Goal: Transaction & Acquisition: Book appointment/travel/reservation

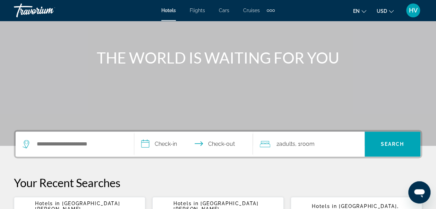
scroll to position [69, 0]
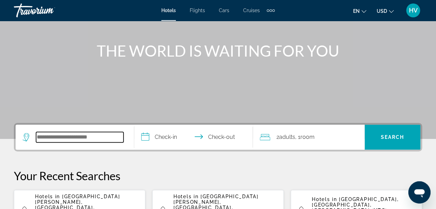
click at [58, 138] on input "Search widget" at bounding box center [79, 137] width 87 height 10
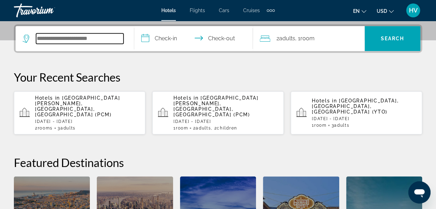
scroll to position [169, 0]
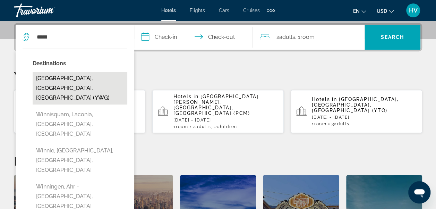
click at [84, 80] on button "[GEOGRAPHIC_DATA], [GEOGRAPHIC_DATA], [GEOGRAPHIC_DATA] (YWG)" at bounding box center [80, 88] width 95 height 33
type input "**********"
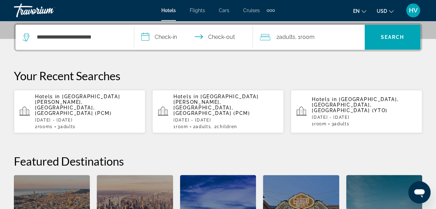
click at [150, 38] on input "**********" at bounding box center [194, 38] width 121 height 27
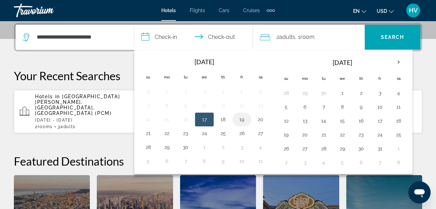
click at [239, 118] on button "19" at bounding box center [241, 119] width 11 height 10
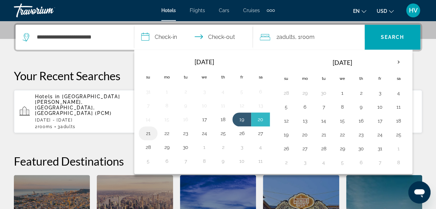
click at [149, 132] on button "21" at bounding box center [148, 133] width 11 height 10
type input "**********"
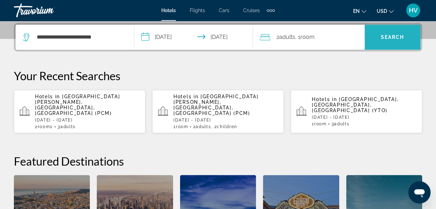
click at [383, 40] on span "Search widget" at bounding box center [392, 37] width 56 height 17
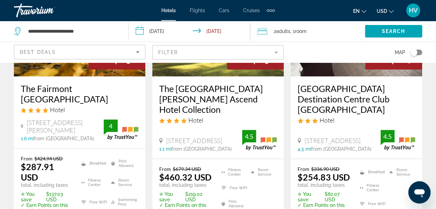
scroll to position [139, 0]
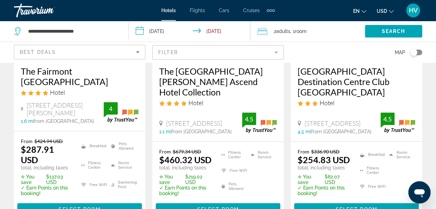
click at [392, 12] on icon "Change currency" at bounding box center [391, 11] width 5 height 5
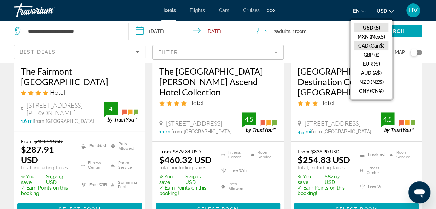
click at [378, 44] on button "CAD (Can$)" at bounding box center [371, 45] width 34 height 9
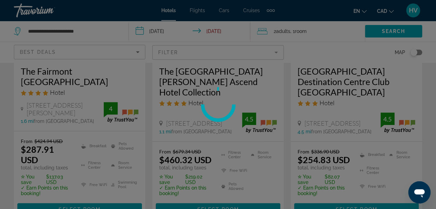
scroll to position [69, 0]
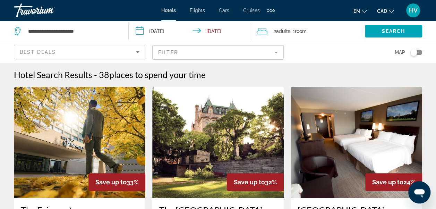
scroll to position [69, 0]
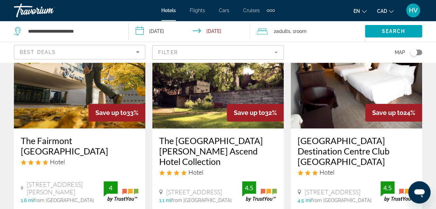
click at [227, 152] on h3 "The [GEOGRAPHIC_DATA][PERSON_NAME] Ascend Hotel Collection" at bounding box center [218, 150] width 118 height 31
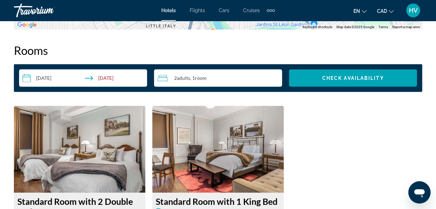
scroll to position [936, 0]
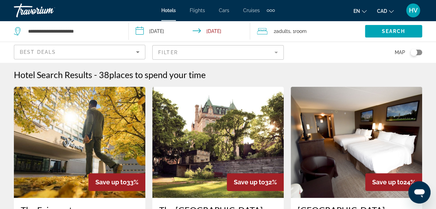
click at [147, 30] on input "**********" at bounding box center [191, 32] width 124 height 23
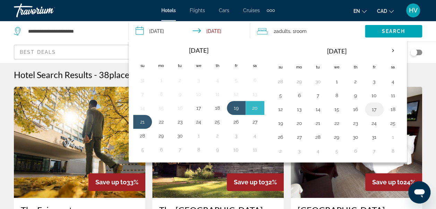
click at [370, 108] on button "17" at bounding box center [374, 109] width 11 height 10
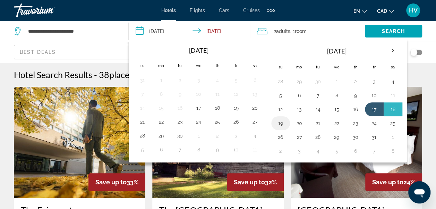
click at [277, 120] on button "19" at bounding box center [280, 123] width 11 height 10
type input "**********"
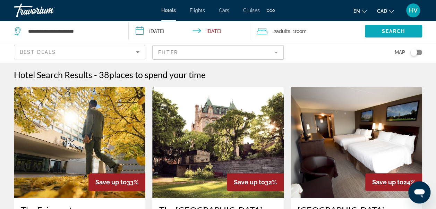
click at [385, 33] on span "Search" at bounding box center [394, 31] width 24 height 6
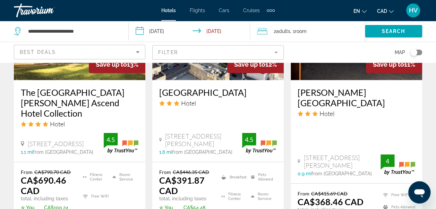
scroll to position [1040, 0]
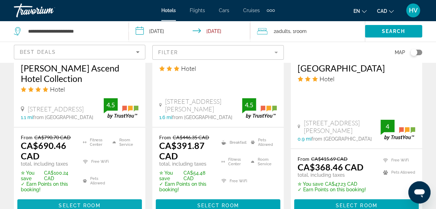
click at [73, 197] on span "Main content" at bounding box center [79, 205] width 124 height 17
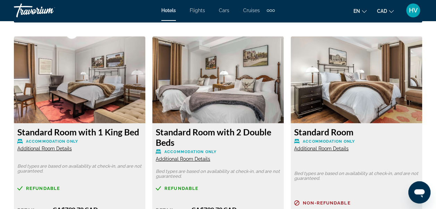
scroll to position [1110, 0]
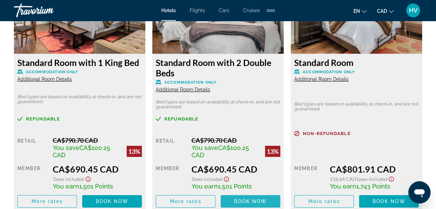
click at [252, 204] on span "Main content" at bounding box center [251, 201] width 60 height 17
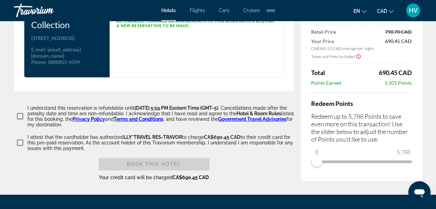
scroll to position [1007, 0]
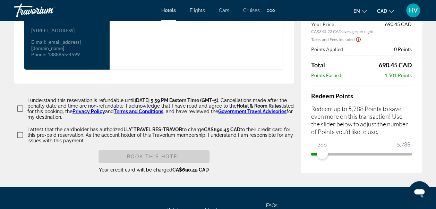
drag, startPoint x: 322, startPoint y: 158, endPoint x: 413, endPoint y: 157, distance: 90.5
click at [417, 157] on div "Price Summary The [GEOGRAPHIC_DATA][PERSON_NAME] and Conference Centre Ascend H…" at bounding box center [361, 52] width 121 height 241
drag, startPoint x: 324, startPoint y: 158, endPoint x: 426, endPoint y: 167, distance: 103.0
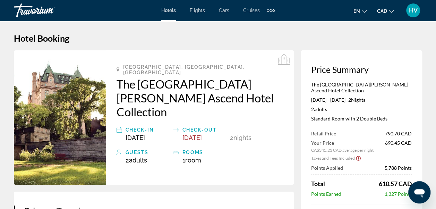
scroll to position [0, 0]
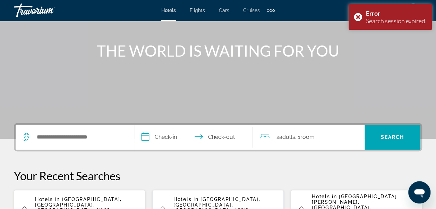
scroll to position [104, 0]
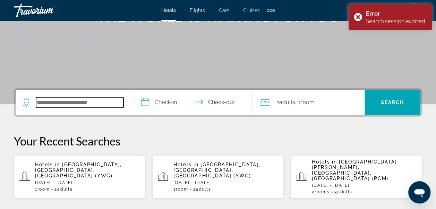
click at [95, 105] on input "Search widget" at bounding box center [79, 102] width 87 height 10
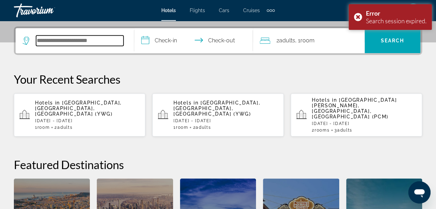
scroll to position [169, 0]
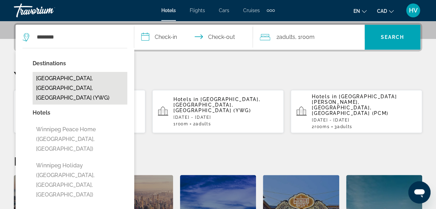
click at [94, 78] on button "[GEOGRAPHIC_DATA], [GEOGRAPHIC_DATA], [GEOGRAPHIC_DATA] (YWG)" at bounding box center [80, 88] width 95 height 33
type input "**********"
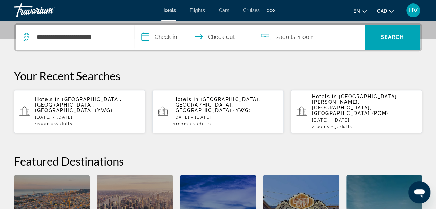
click at [145, 35] on input "**********" at bounding box center [194, 38] width 121 height 27
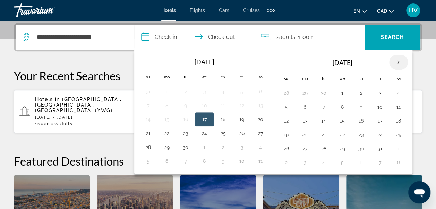
click at [394, 62] on th "Next month" at bounding box center [398, 61] width 19 height 15
click at [337, 148] on button "31" at bounding box center [342, 149] width 11 height 10
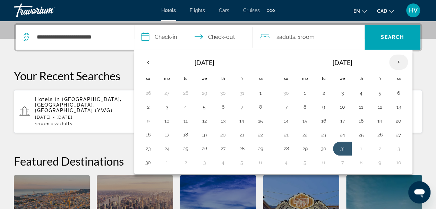
click at [394, 62] on th "Next month" at bounding box center [398, 61] width 19 height 15
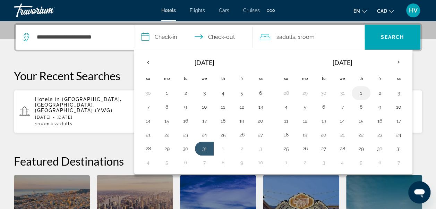
click at [359, 93] on button "1" at bounding box center [360, 93] width 11 height 10
type input "**********"
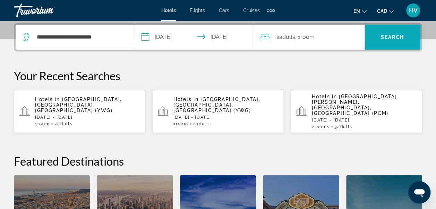
click at [397, 34] on span "Search" at bounding box center [393, 37] width 24 height 6
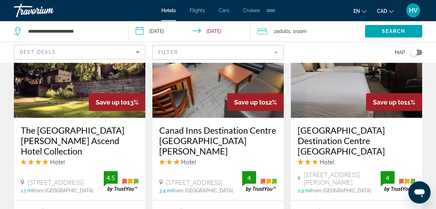
scroll to position [728, 0]
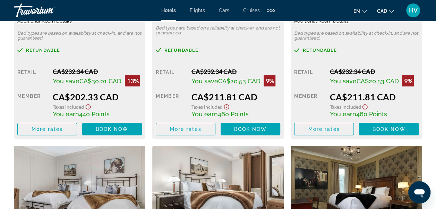
scroll to position [1179, 0]
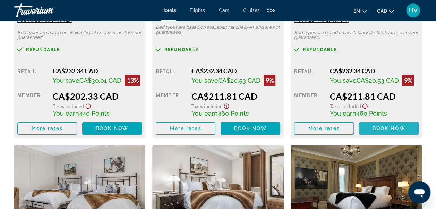
click at [387, 126] on span "Book now" at bounding box center [388, 129] width 33 height 6
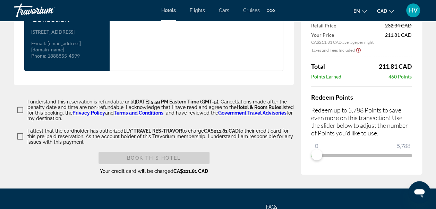
scroll to position [1053, 0]
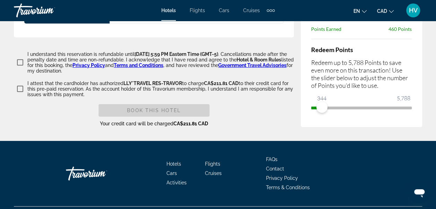
drag, startPoint x: 322, startPoint y: 114, endPoint x: 416, endPoint y: 112, distance: 94.7
click at [416, 112] on div "Price Summary The [GEOGRAPHIC_DATA][PERSON_NAME] and Conference Centre Ascend H…" at bounding box center [361, 6] width 121 height 241
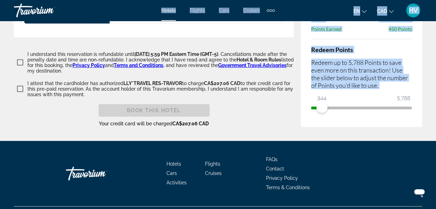
drag, startPoint x: 323, startPoint y: 112, endPoint x: 421, endPoint y: 112, distance: 98.1
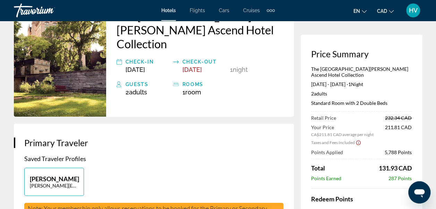
scroll to position [0, 0]
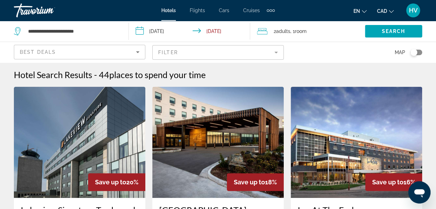
click at [162, 31] on input "**********" at bounding box center [191, 32] width 124 height 23
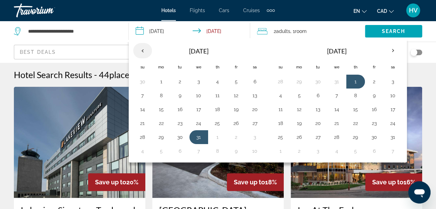
click at [141, 51] on th "Previous month" at bounding box center [142, 50] width 19 height 15
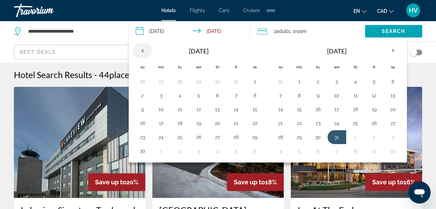
click at [141, 51] on th "Previous month" at bounding box center [142, 50] width 19 height 15
click at [252, 106] on button "18" at bounding box center [254, 109] width 11 height 10
click at [143, 122] on button "19" at bounding box center [142, 123] width 11 height 10
type input "**********"
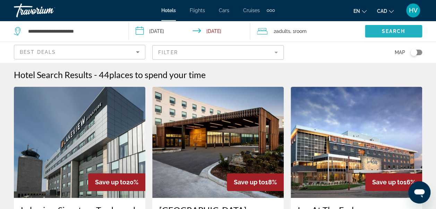
click at [384, 35] on span "Search widget" at bounding box center [393, 31] width 57 height 17
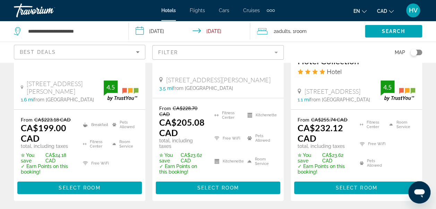
scroll to position [1075, 0]
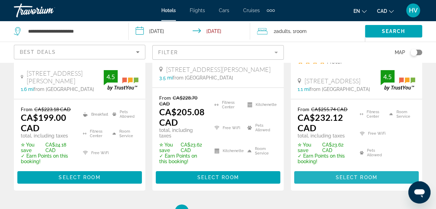
click at [370, 174] on span "Select Room" at bounding box center [356, 177] width 42 height 6
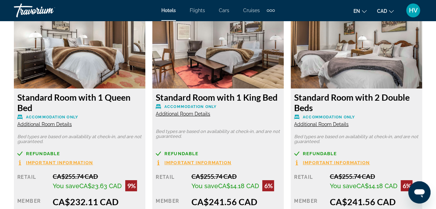
scroll to position [1144, 0]
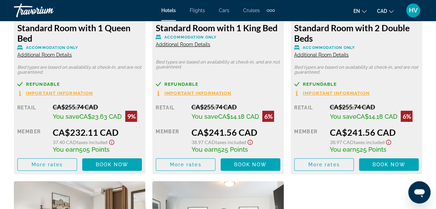
click at [337, 94] on span "Important Information" at bounding box center [336, 93] width 67 height 5
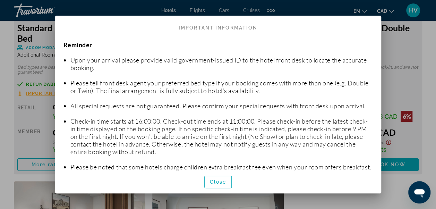
scroll to position [0, 0]
click at [405, 59] on div at bounding box center [218, 104] width 436 height 209
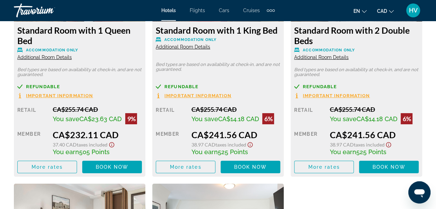
scroll to position [1144, 0]
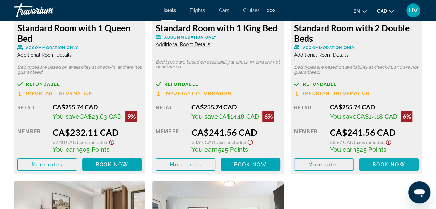
click at [393, 165] on span "Book now" at bounding box center [388, 165] width 33 height 6
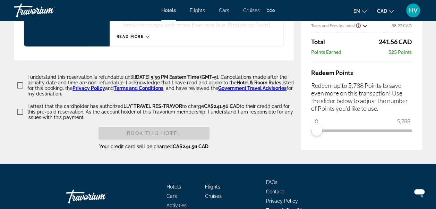
scroll to position [1107, 0]
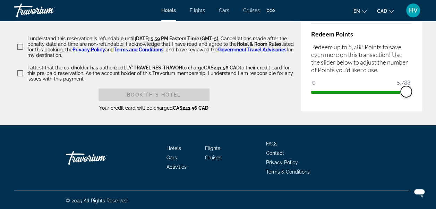
drag, startPoint x: 320, startPoint y: 91, endPoint x: 411, endPoint y: 96, distance: 91.0
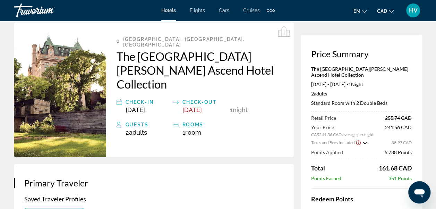
scroll to position [0, 0]
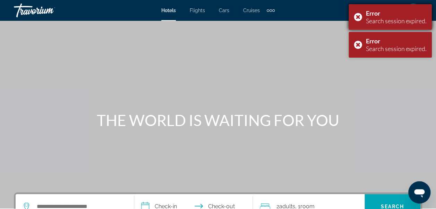
drag, startPoint x: 357, startPoint y: 16, endPoint x: 357, endPoint y: 21, distance: 4.9
click at [357, 16] on div "Error Search session expired." at bounding box center [389, 17] width 83 height 26
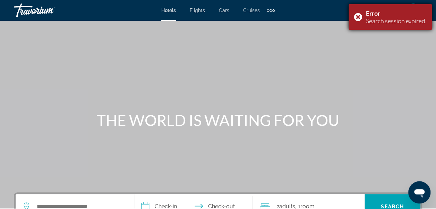
click at [357, 19] on div "Error Search session expired." at bounding box center [389, 17] width 83 height 26
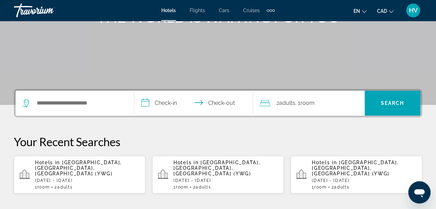
scroll to position [104, 0]
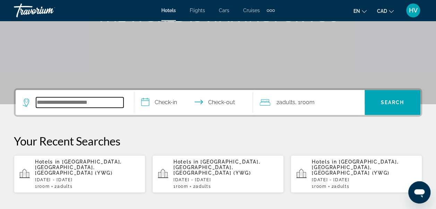
click at [55, 100] on input "Search widget" at bounding box center [79, 102] width 87 height 10
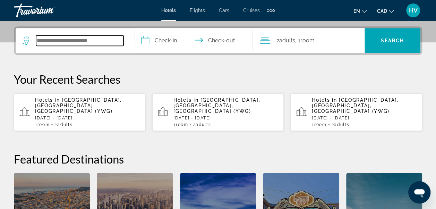
scroll to position [169, 0]
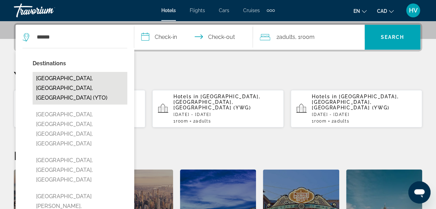
click at [59, 74] on button "[GEOGRAPHIC_DATA], [GEOGRAPHIC_DATA], [GEOGRAPHIC_DATA] (YTO)" at bounding box center [80, 88] width 95 height 33
type input "**********"
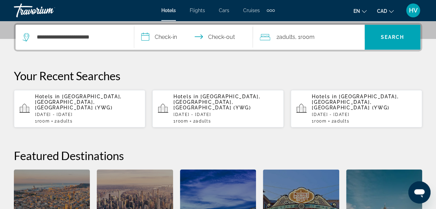
click at [149, 35] on input "**********" at bounding box center [194, 38] width 121 height 27
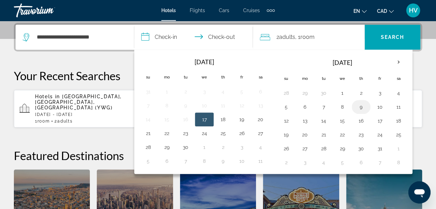
click at [360, 109] on button "9" at bounding box center [360, 107] width 11 height 10
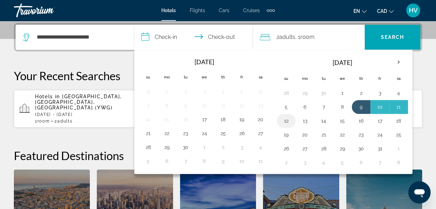
click at [285, 119] on button "12" at bounding box center [286, 121] width 11 height 10
type input "**********"
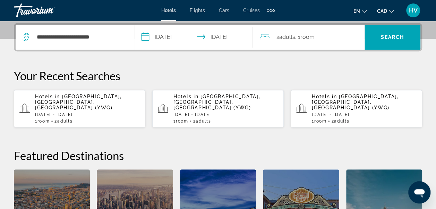
click at [306, 38] on span "Room" at bounding box center [307, 37] width 14 height 7
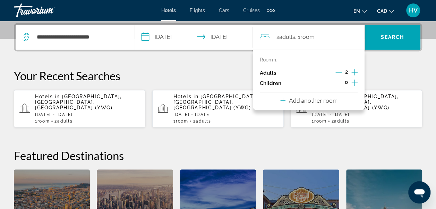
click at [353, 83] on icon "Increment children" at bounding box center [354, 82] width 6 height 8
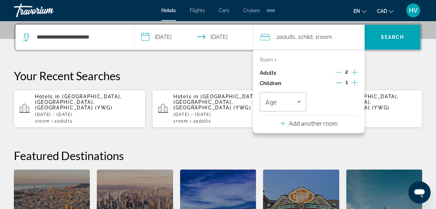
click at [353, 83] on icon "Increment children" at bounding box center [354, 82] width 6 height 8
click at [300, 108] on div "Age" at bounding box center [283, 101] width 46 height 19
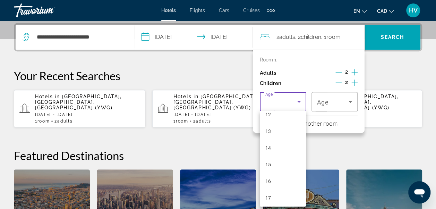
scroll to position [208, 0]
click at [278, 198] on mat-option "17" at bounding box center [283, 197] width 46 height 17
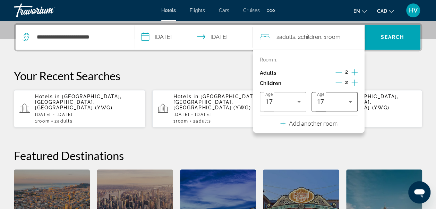
click at [354, 103] on div "Age [DEMOGRAPHIC_DATA]" at bounding box center [334, 101] width 46 height 19
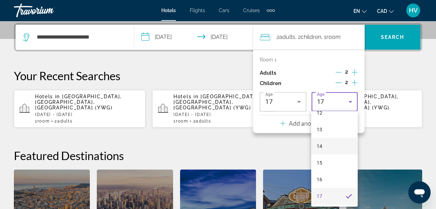
scroll to position [209, 0]
click at [324, 193] on mat-option "17" at bounding box center [334, 195] width 46 height 17
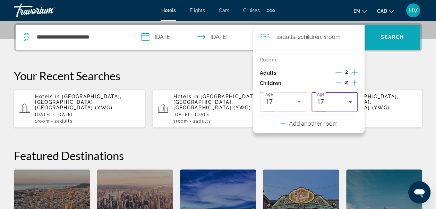
click at [395, 38] on span "Search" at bounding box center [393, 37] width 24 height 6
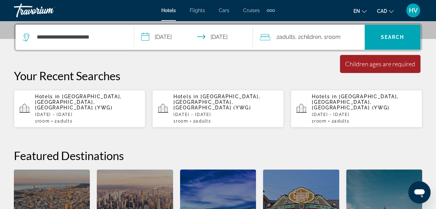
click at [376, 66] on div "Children ages are required" at bounding box center [380, 64] width 70 height 8
click at [316, 37] on span "Children" at bounding box center [311, 37] width 20 height 7
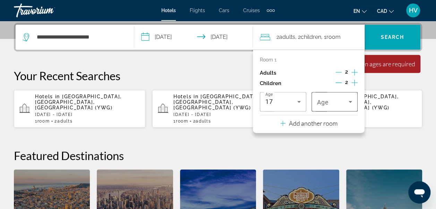
click at [351, 101] on icon "Travelers: 2 adults, 2 children" at bounding box center [350, 101] width 8 height 8
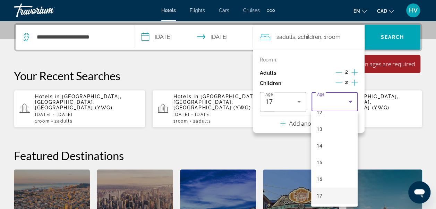
click at [326, 197] on mat-option "17" at bounding box center [334, 195] width 46 height 17
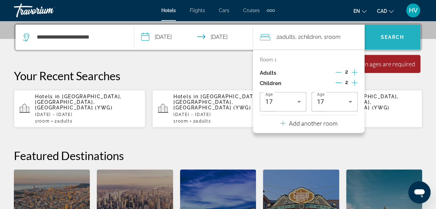
click at [382, 39] on span "Search" at bounding box center [393, 37] width 24 height 6
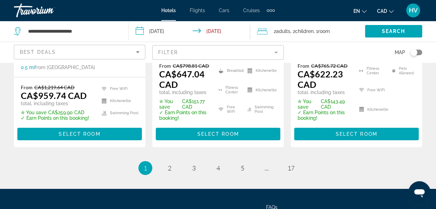
scroll to position [1144, 0]
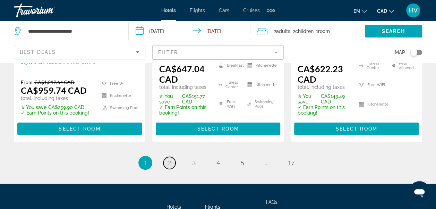
click at [169, 159] on span "2" at bounding box center [169, 163] width 3 height 8
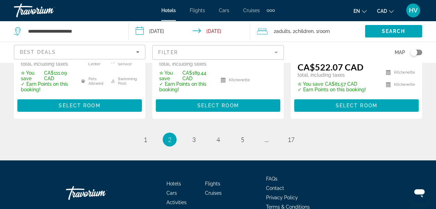
scroll to position [1130, 0]
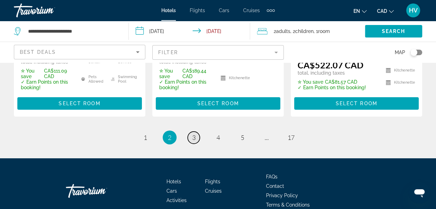
click at [192, 133] on span "3" at bounding box center [193, 137] width 3 height 8
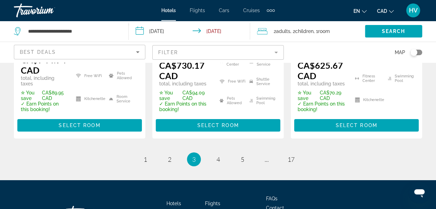
scroll to position [1136, 0]
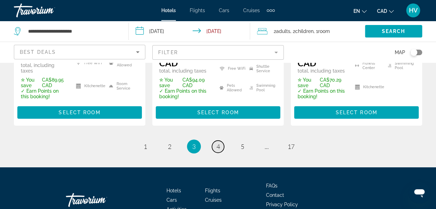
click at [222, 140] on link "page 4" at bounding box center [218, 146] width 12 height 12
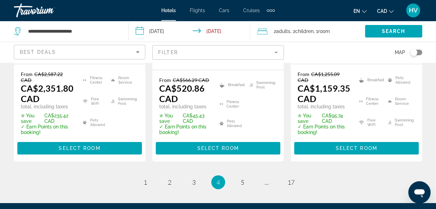
scroll to position [1110, 0]
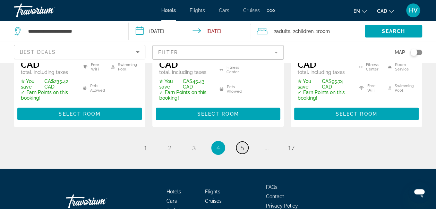
click at [239, 141] on link "page 5" at bounding box center [242, 147] width 12 height 12
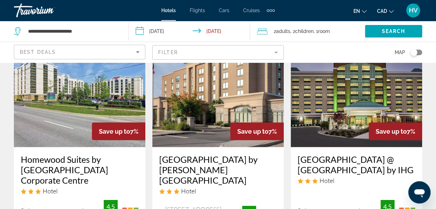
scroll to position [936, 0]
